Goal: Information Seeking & Learning: Learn about a topic

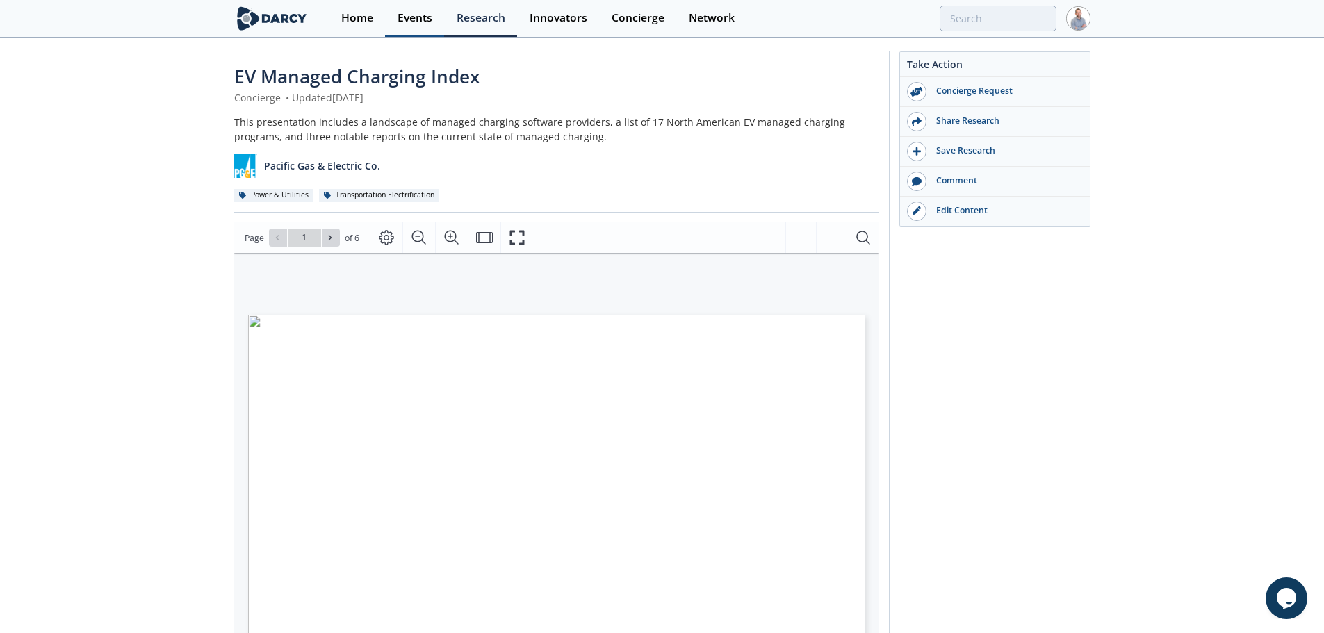
click at [413, 23] on div "Events" at bounding box center [414, 18] width 35 height 11
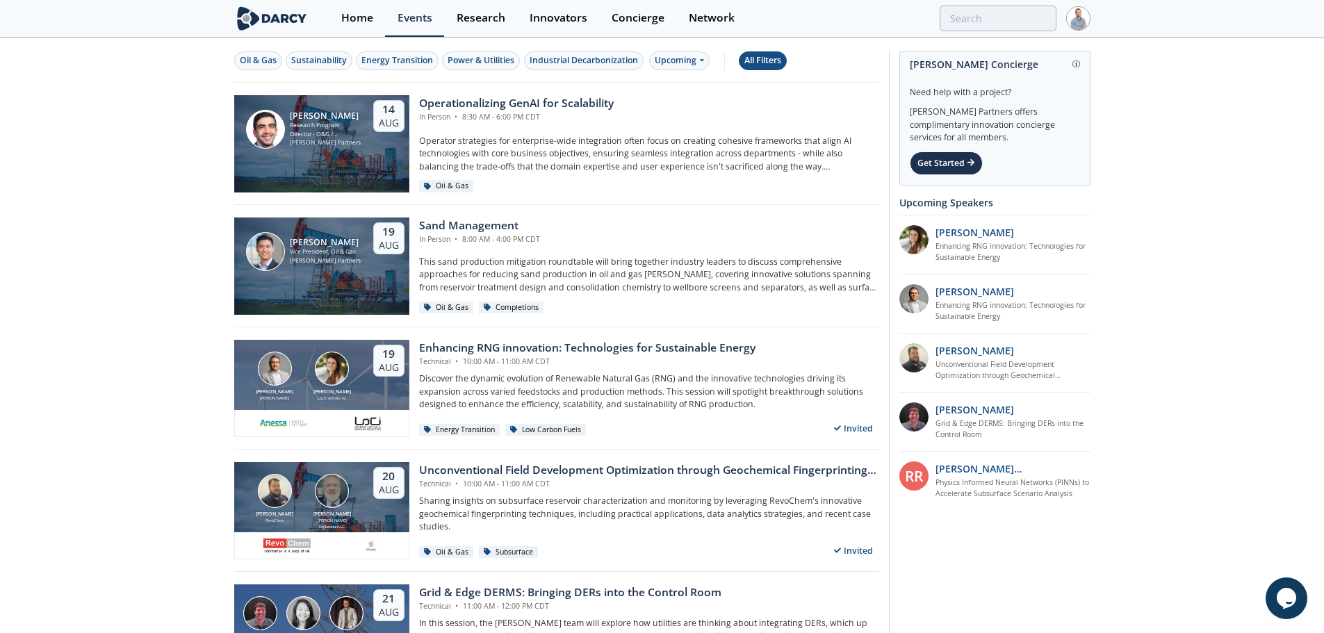
click at [773, 62] on div "All Filters" at bounding box center [762, 60] width 37 height 13
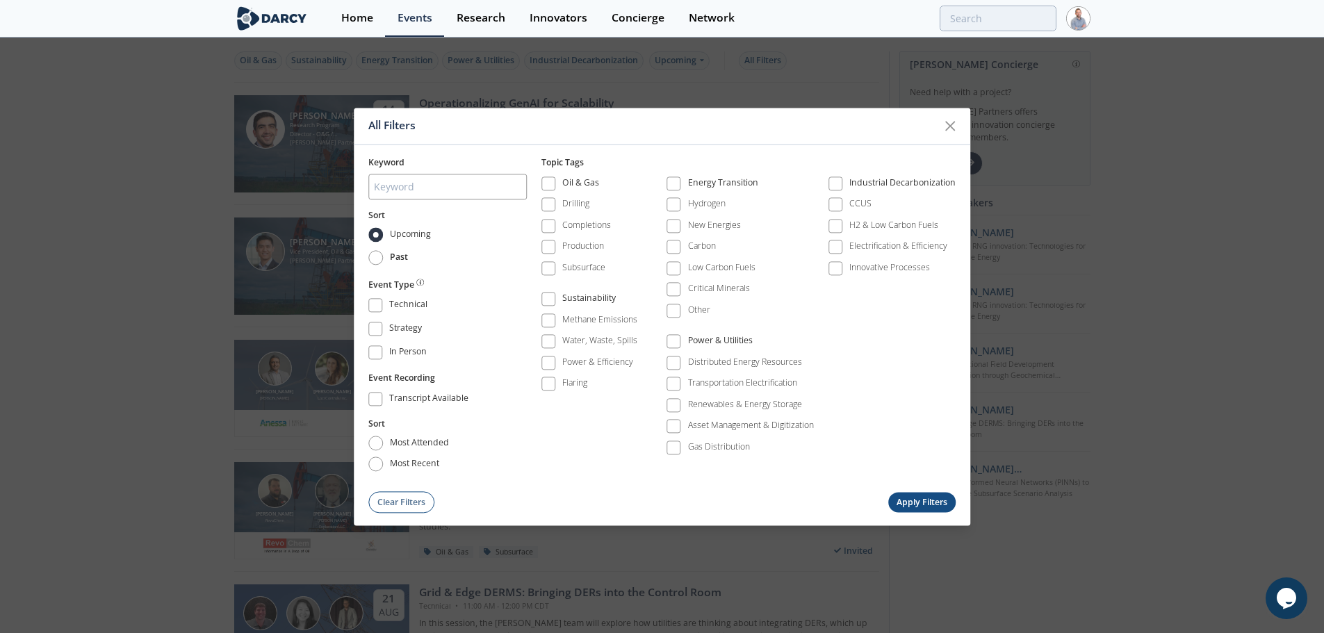
click at [393, 264] on span "Past" at bounding box center [399, 258] width 18 height 13
click at [383, 264] on input "Past" at bounding box center [375, 258] width 15 height 15
radio input "true"
click at [744, 402] on div "Renewables & Energy Storage" at bounding box center [745, 404] width 114 height 13
click at [928, 504] on button "Apply Filters" at bounding box center [922, 503] width 68 height 20
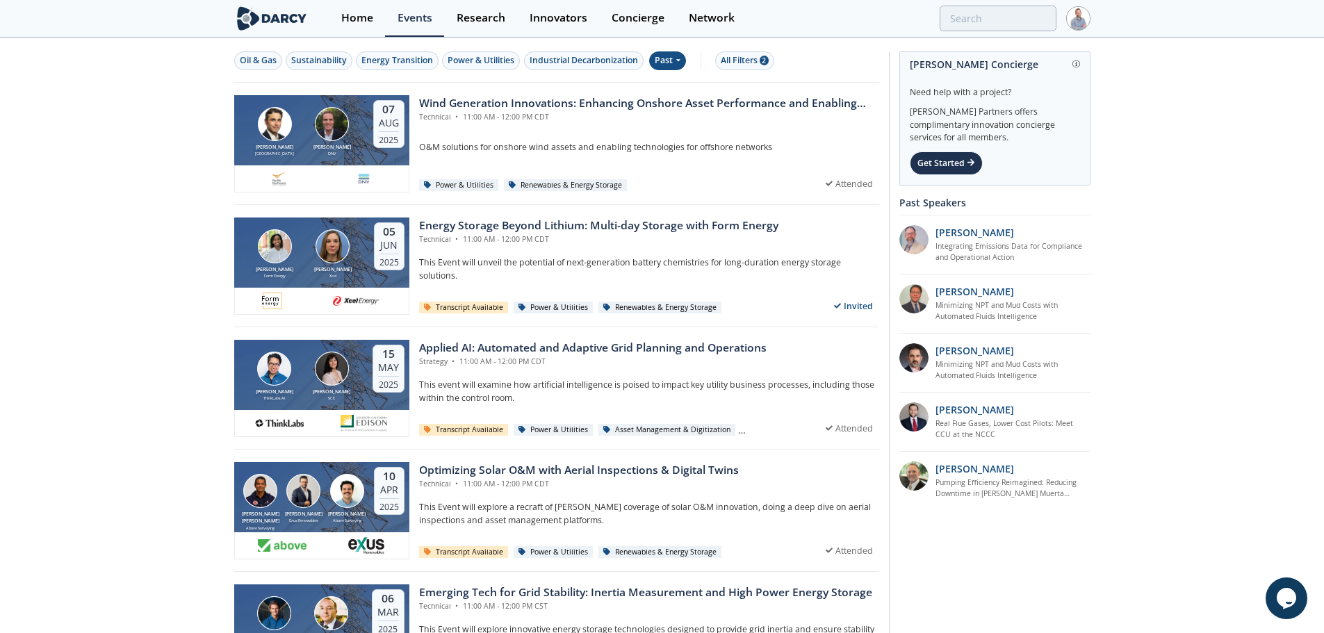
click at [557, 104] on div "Wind Generation Innovations: Enhancing Onshore Asset Performance and Enabling O…" at bounding box center [649, 103] width 460 height 17
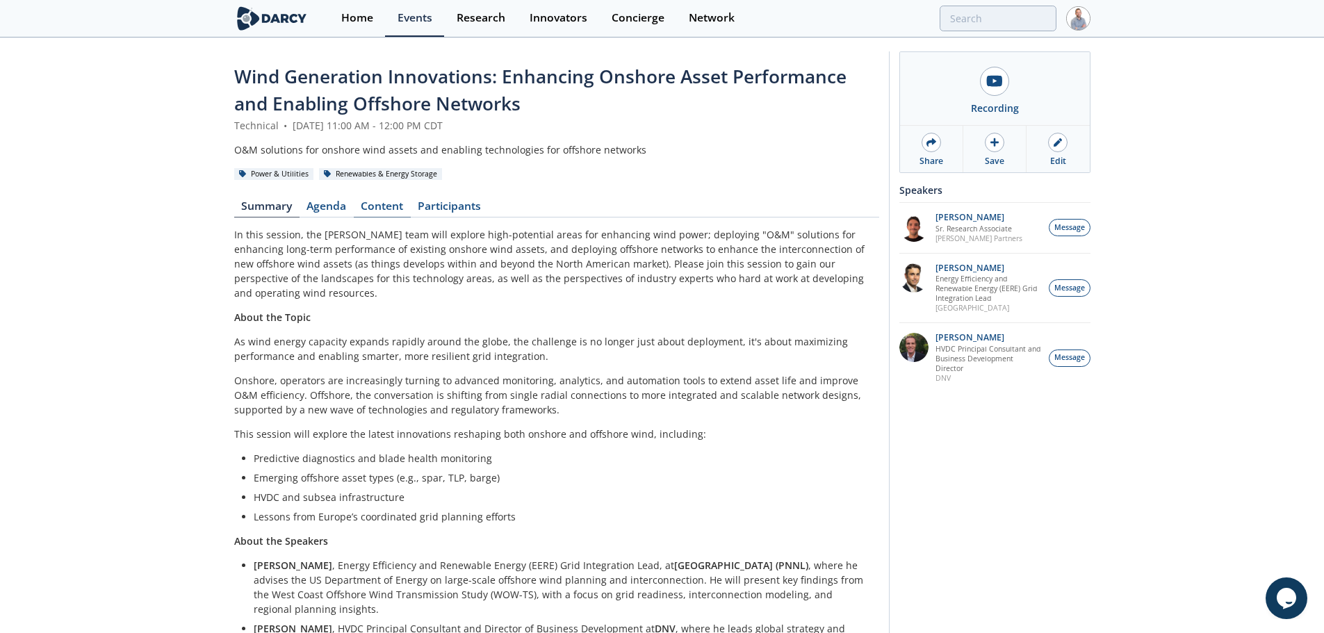
click at [392, 208] on link "Content" at bounding box center [382, 209] width 57 height 17
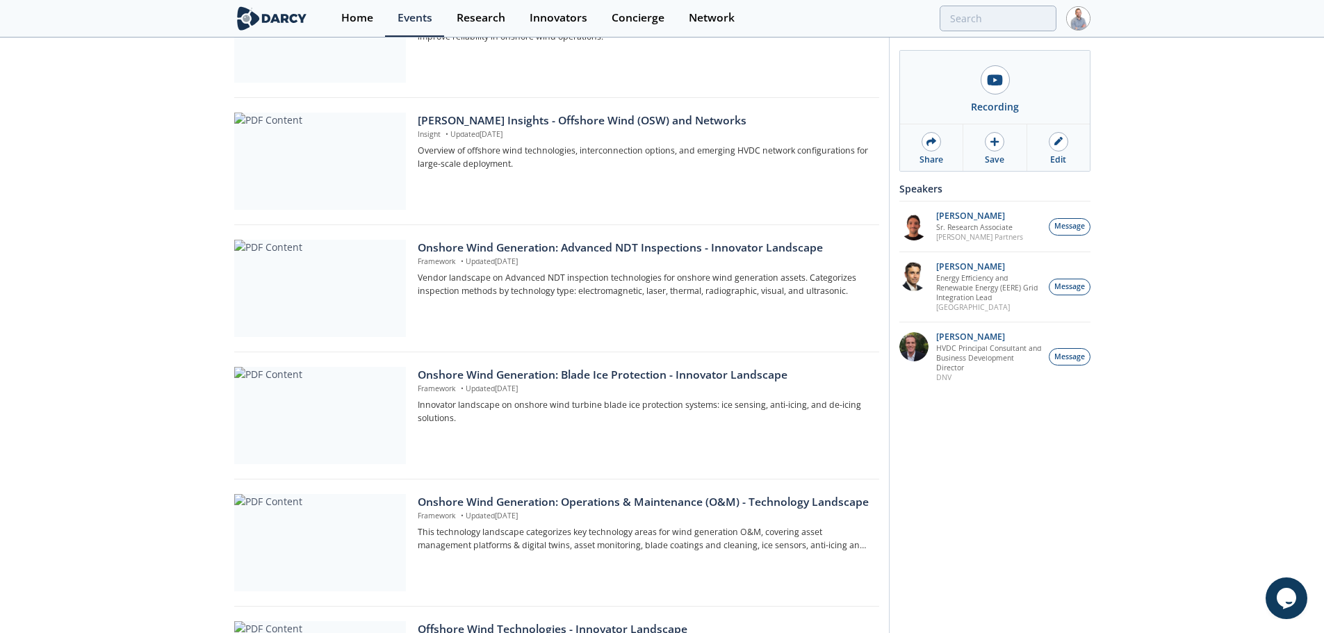
scroll to position [28, 0]
